Goal: Task Accomplishment & Management: Manage account settings

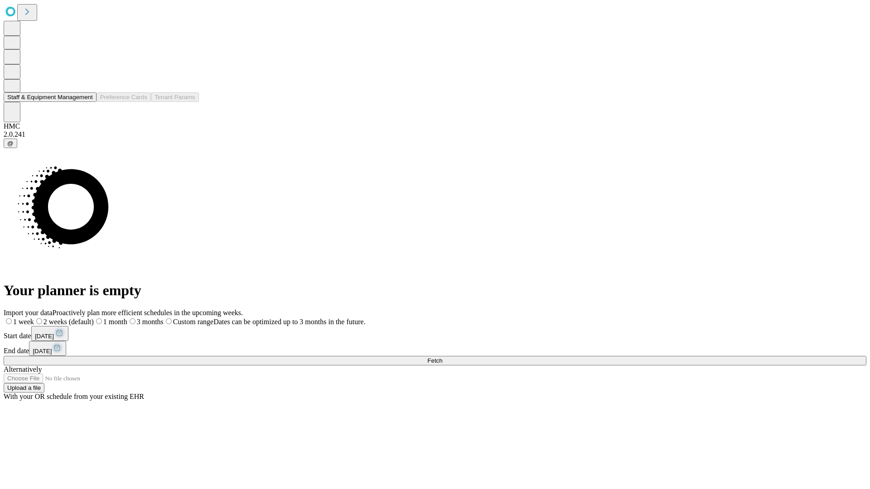
click at [85, 102] on button "Staff & Equipment Management" at bounding box center [50, 97] width 93 height 10
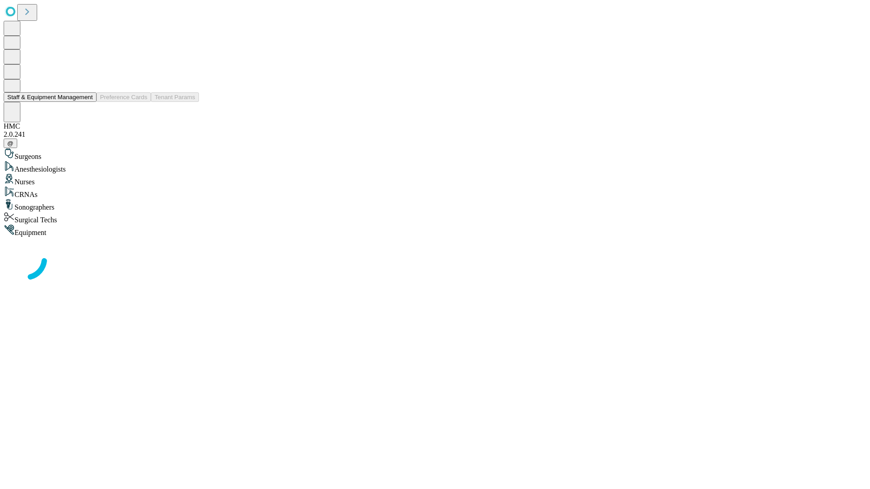
click at [87, 102] on button "Staff & Equipment Management" at bounding box center [50, 97] width 93 height 10
